Goal: Information Seeking & Learning: Learn about a topic

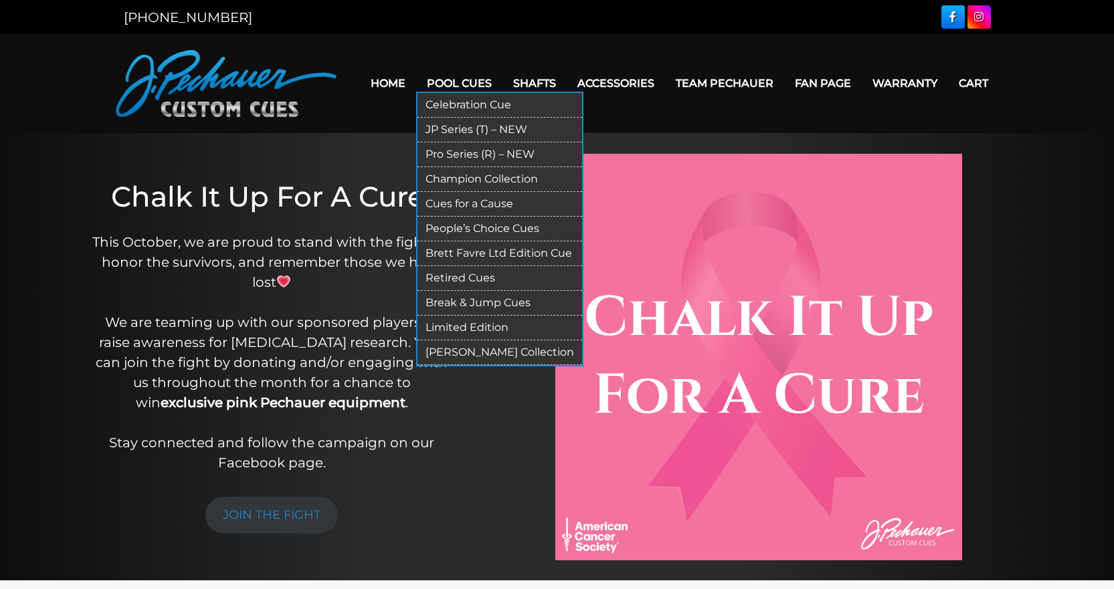
click at [499, 302] on link "Break & Jump Cues" at bounding box center [499, 303] width 165 height 25
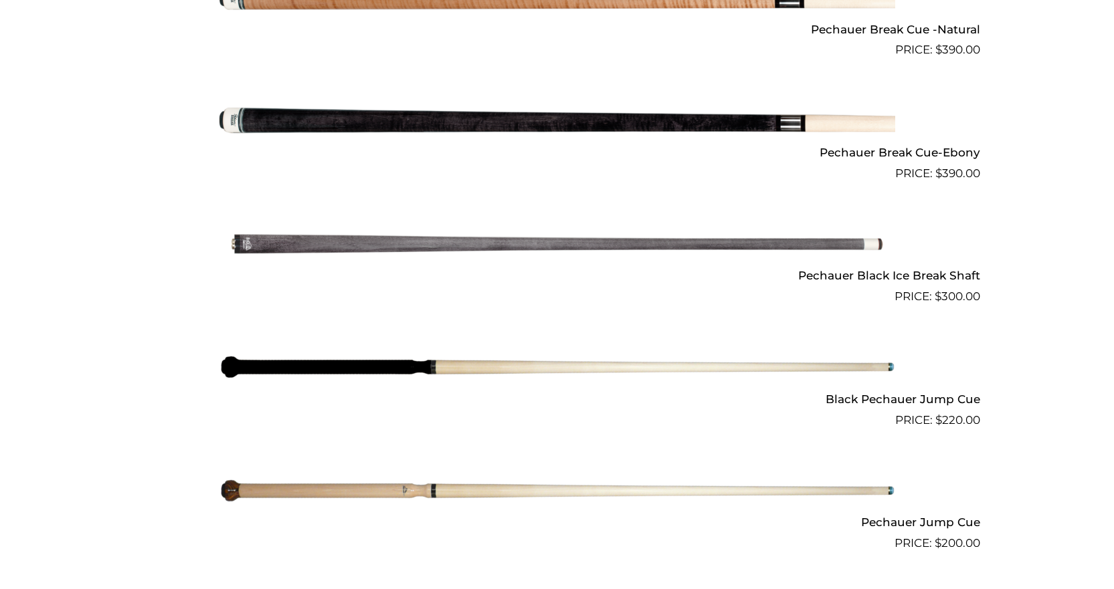
scroll to position [938, 0]
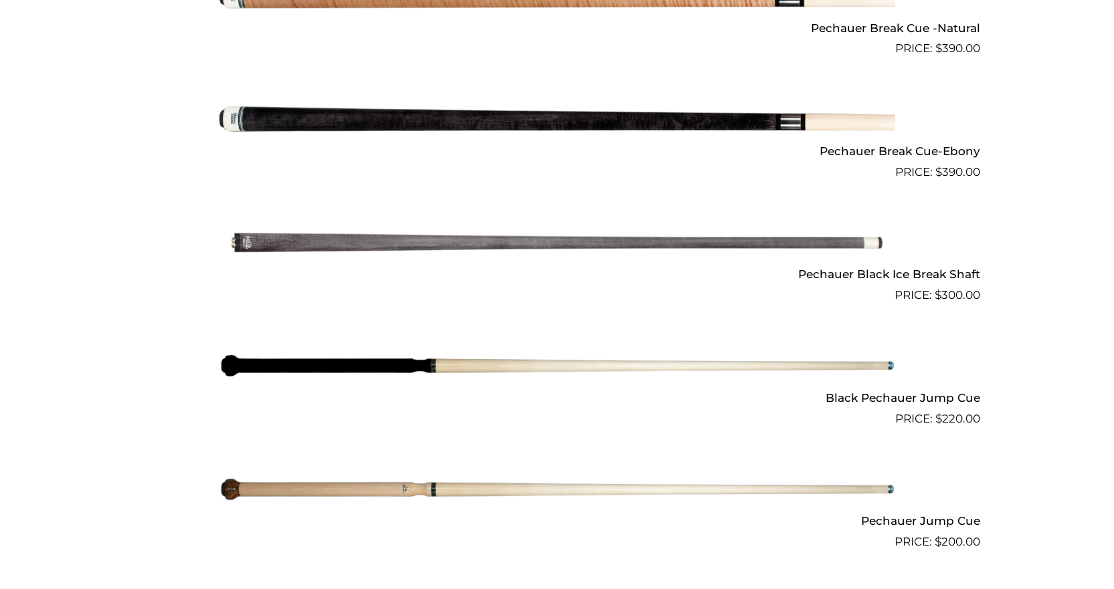
click at [444, 488] on img at bounding box center [557, 489] width 676 height 112
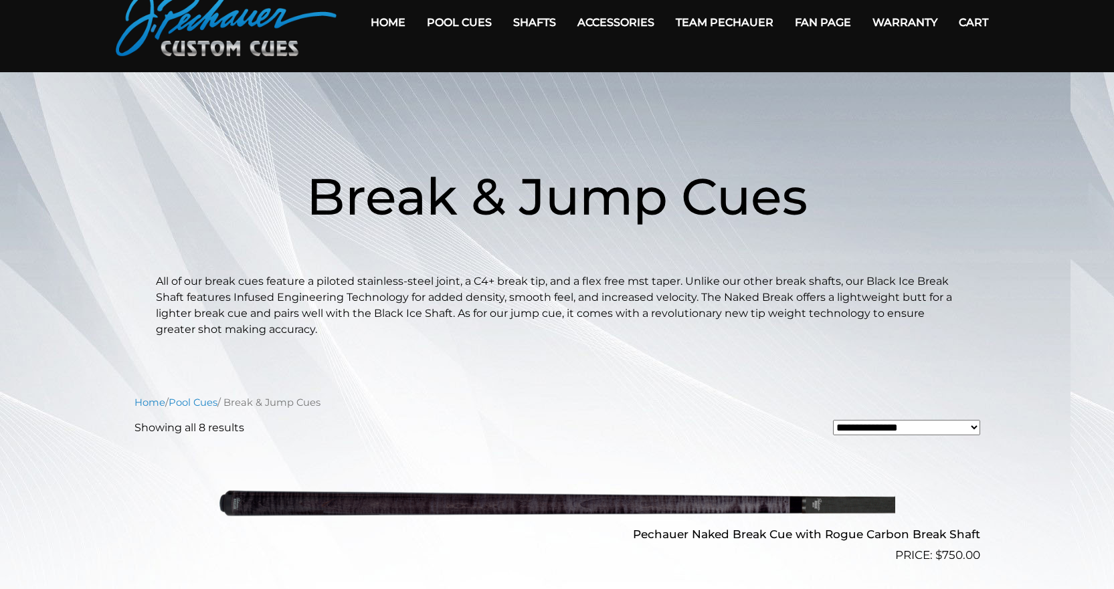
scroll to position [7, 0]
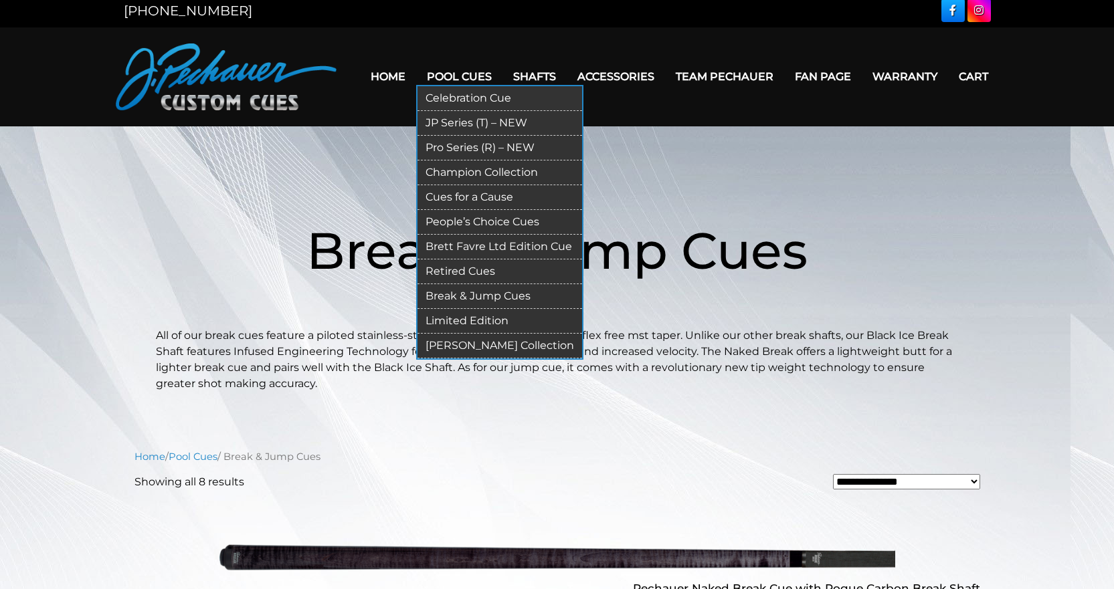
click at [472, 318] on link "Limited Edition" at bounding box center [499, 321] width 165 height 25
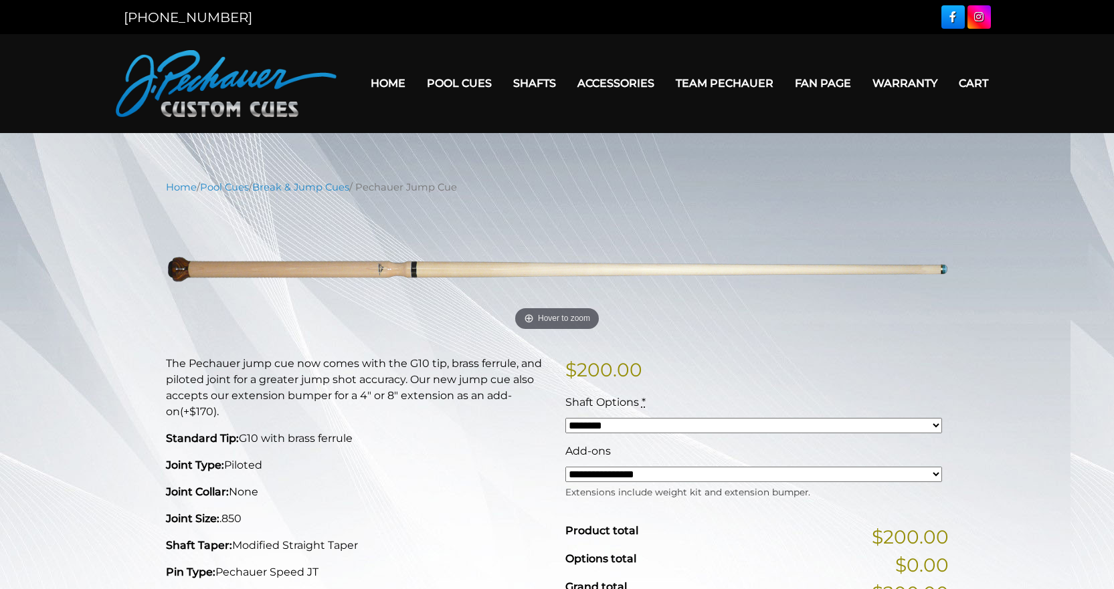
click at [945, 274] on img at bounding box center [557, 270] width 783 height 130
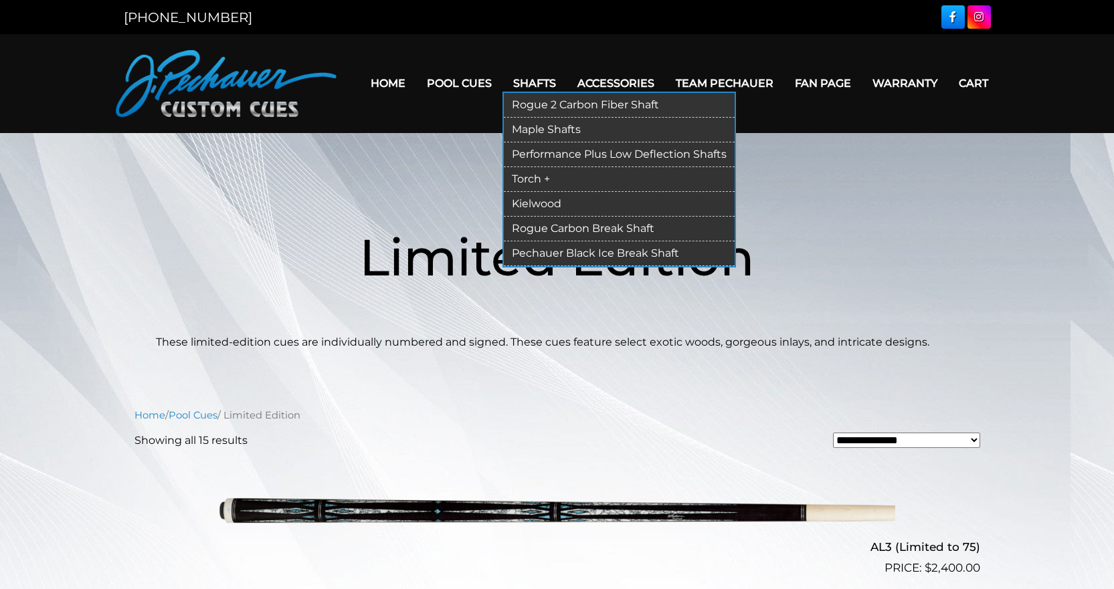
click at [535, 100] on link "Rogue 2 Carbon Fiber Shaft" at bounding box center [619, 105] width 231 height 25
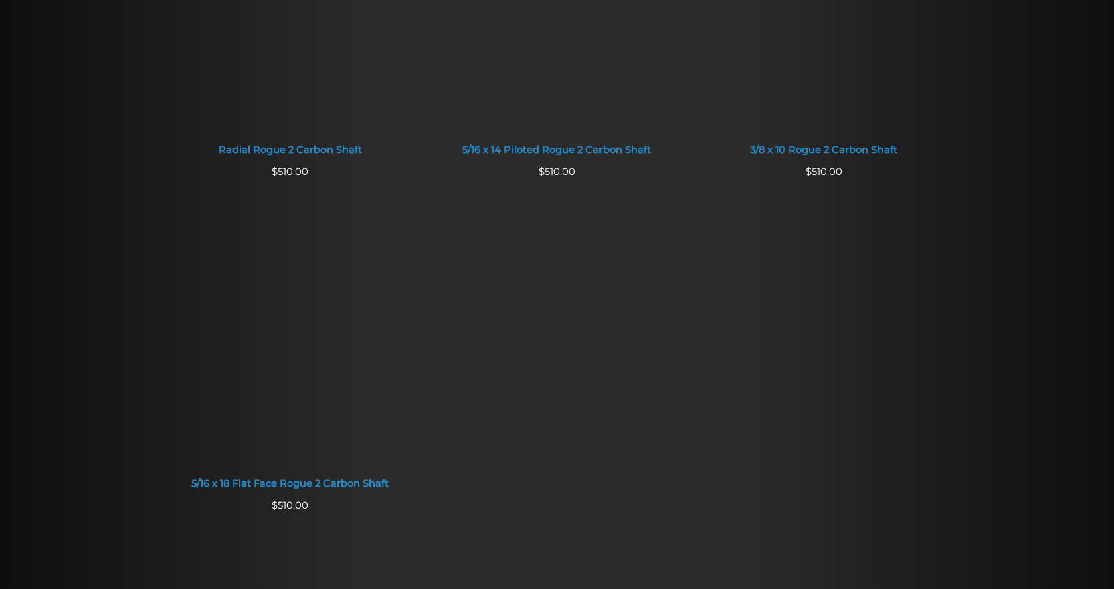
scroll to position [1163, 0]
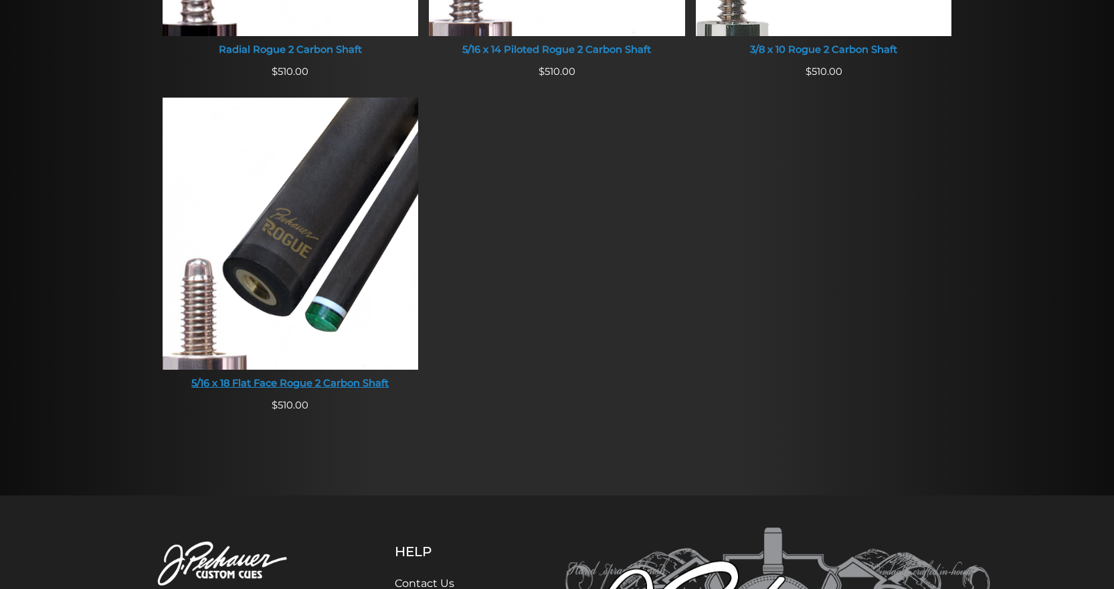
click at [266, 222] on img at bounding box center [291, 234] width 256 height 272
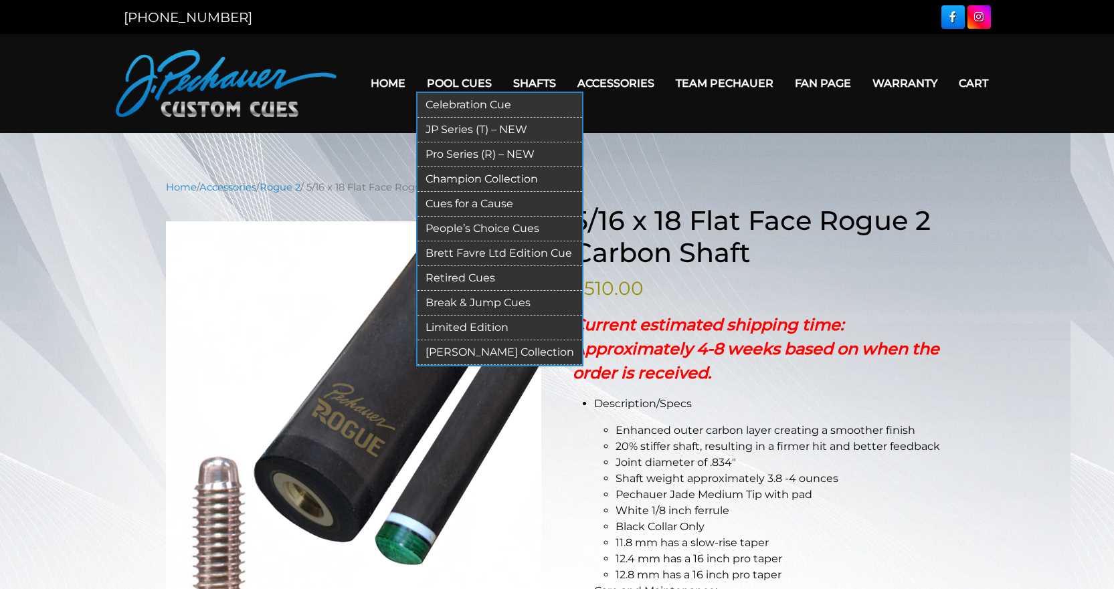
click at [467, 107] on link "Celebration Cue" at bounding box center [499, 105] width 165 height 25
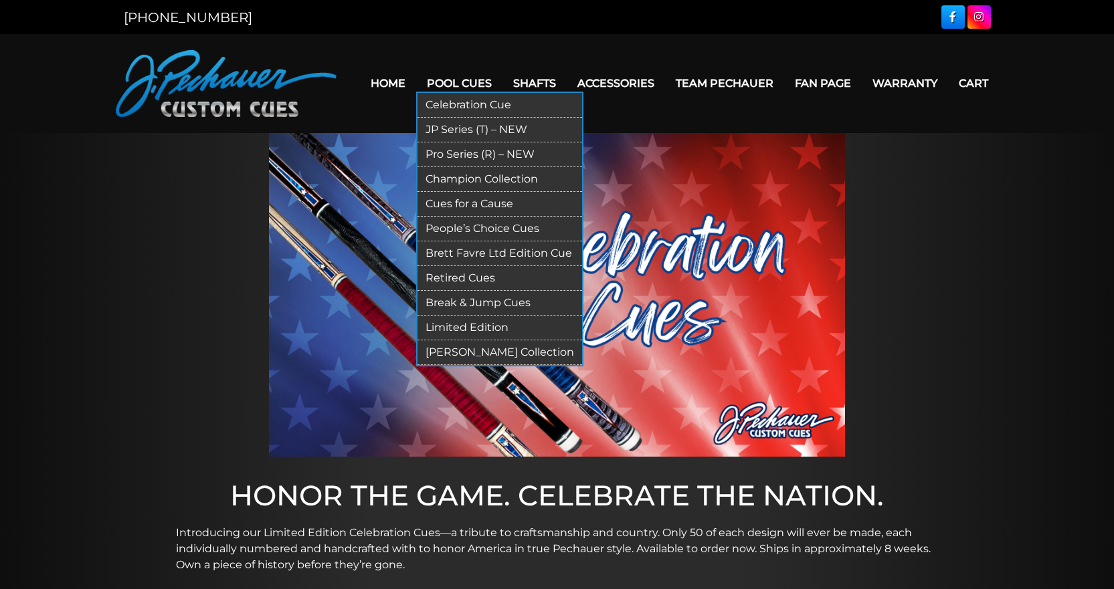
click at [439, 132] on link "JP Series (T) – NEW" at bounding box center [499, 130] width 165 height 25
